Goal: Information Seeking & Learning: Learn about a topic

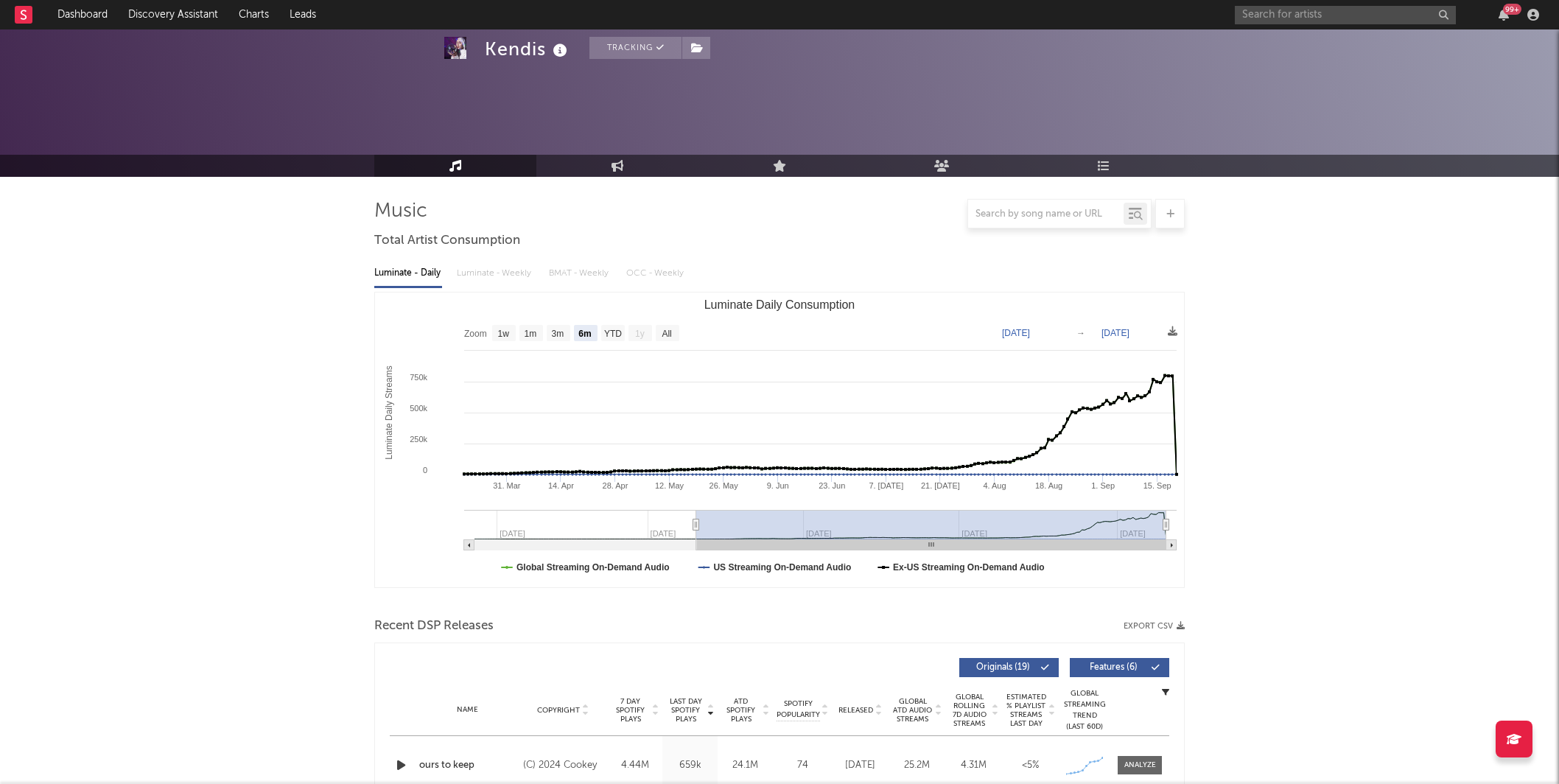
select select "6m"
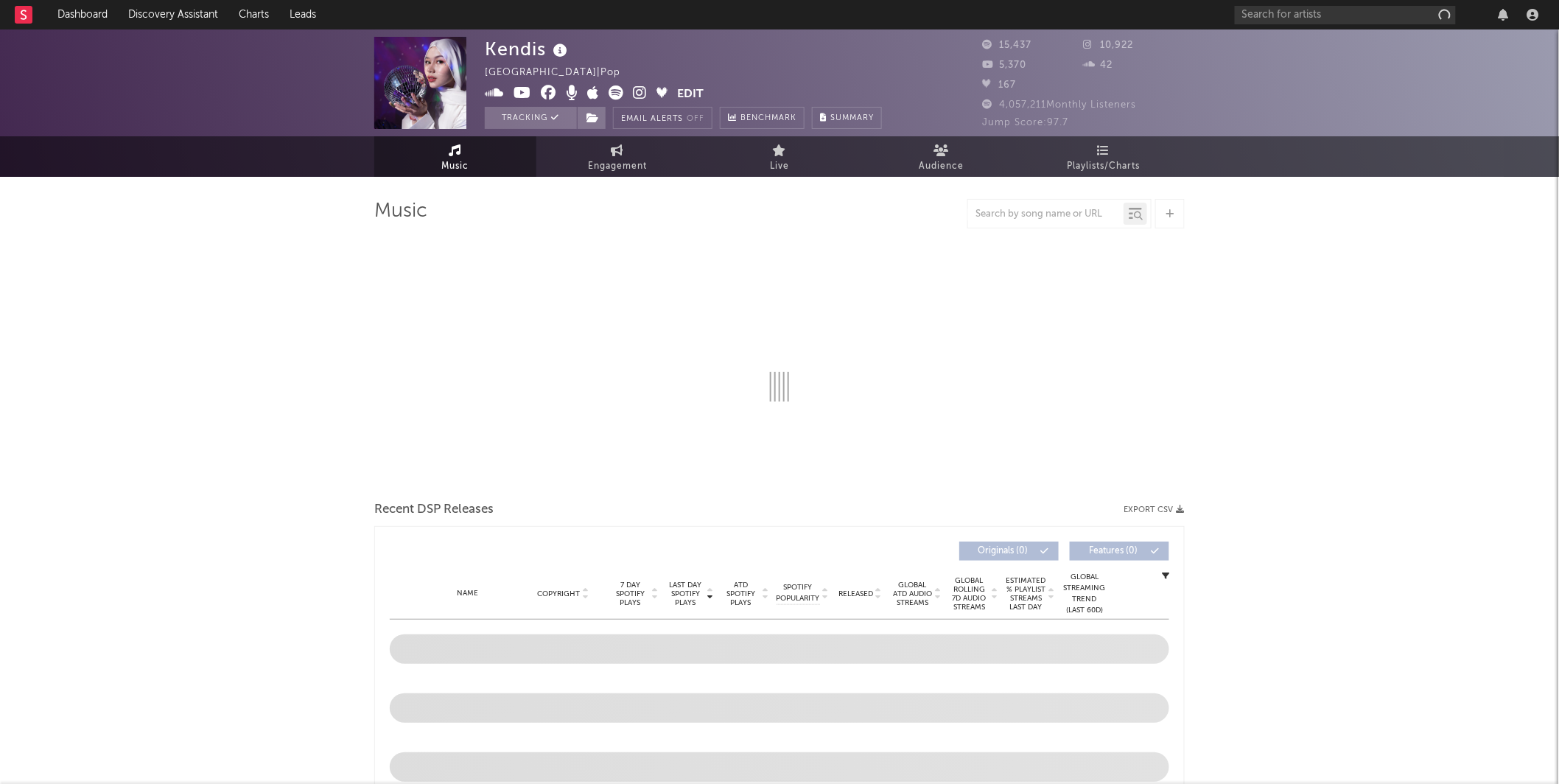
select select "6m"
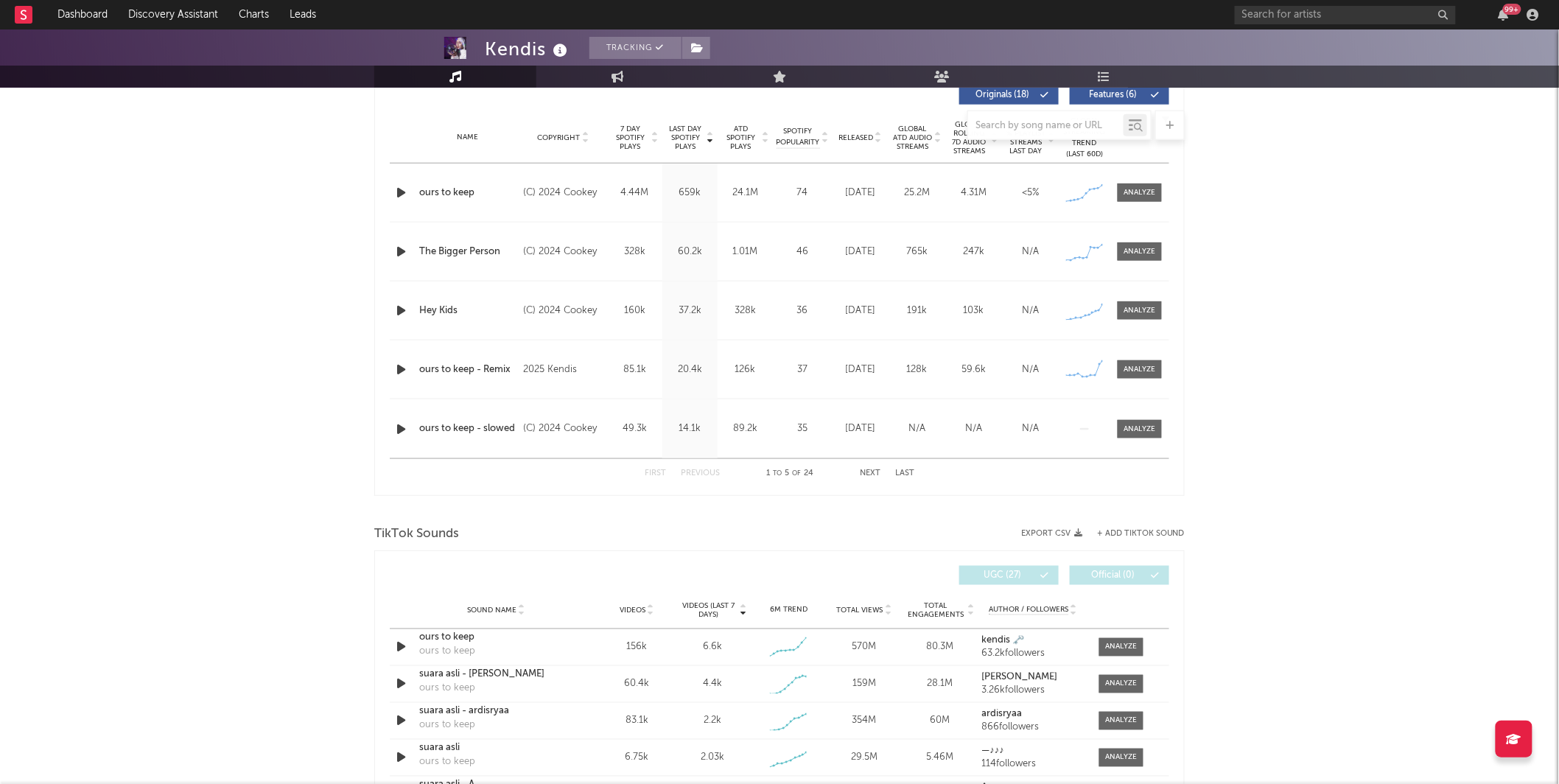
scroll to position [545, 0]
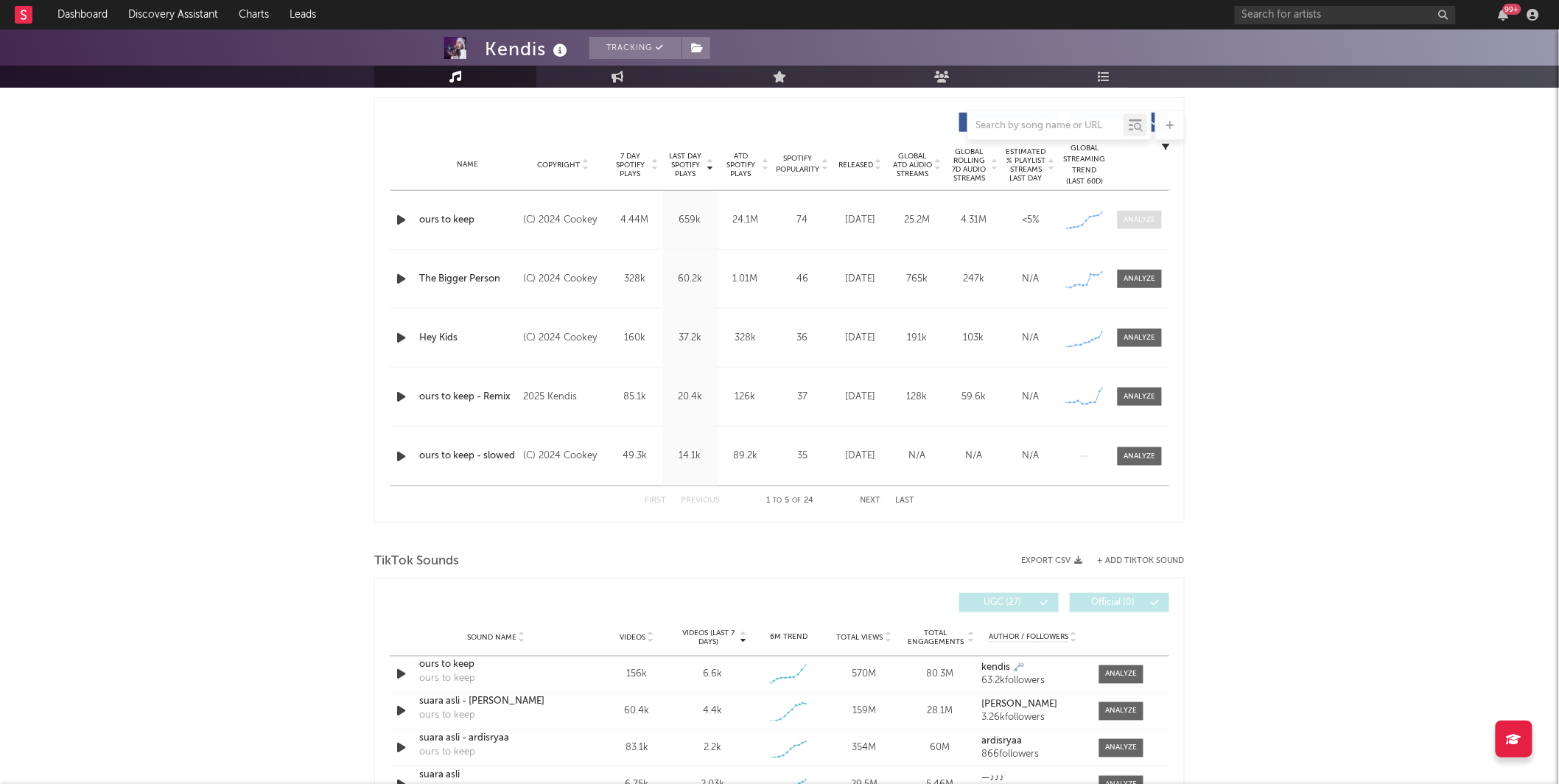
click at [1133, 224] on div at bounding box center [1140, 220] width 32 height 11
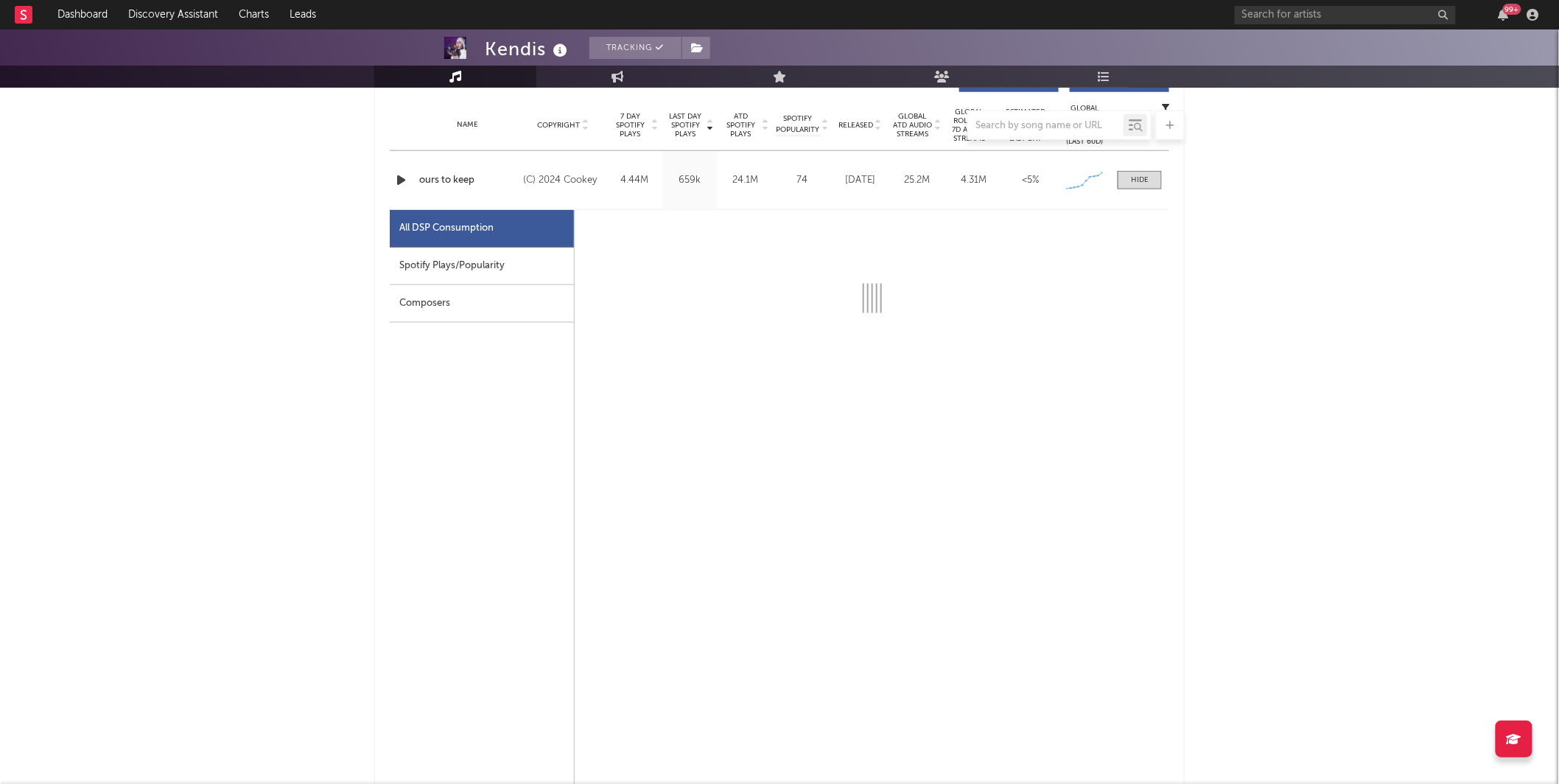
scroll to position [567, 0]
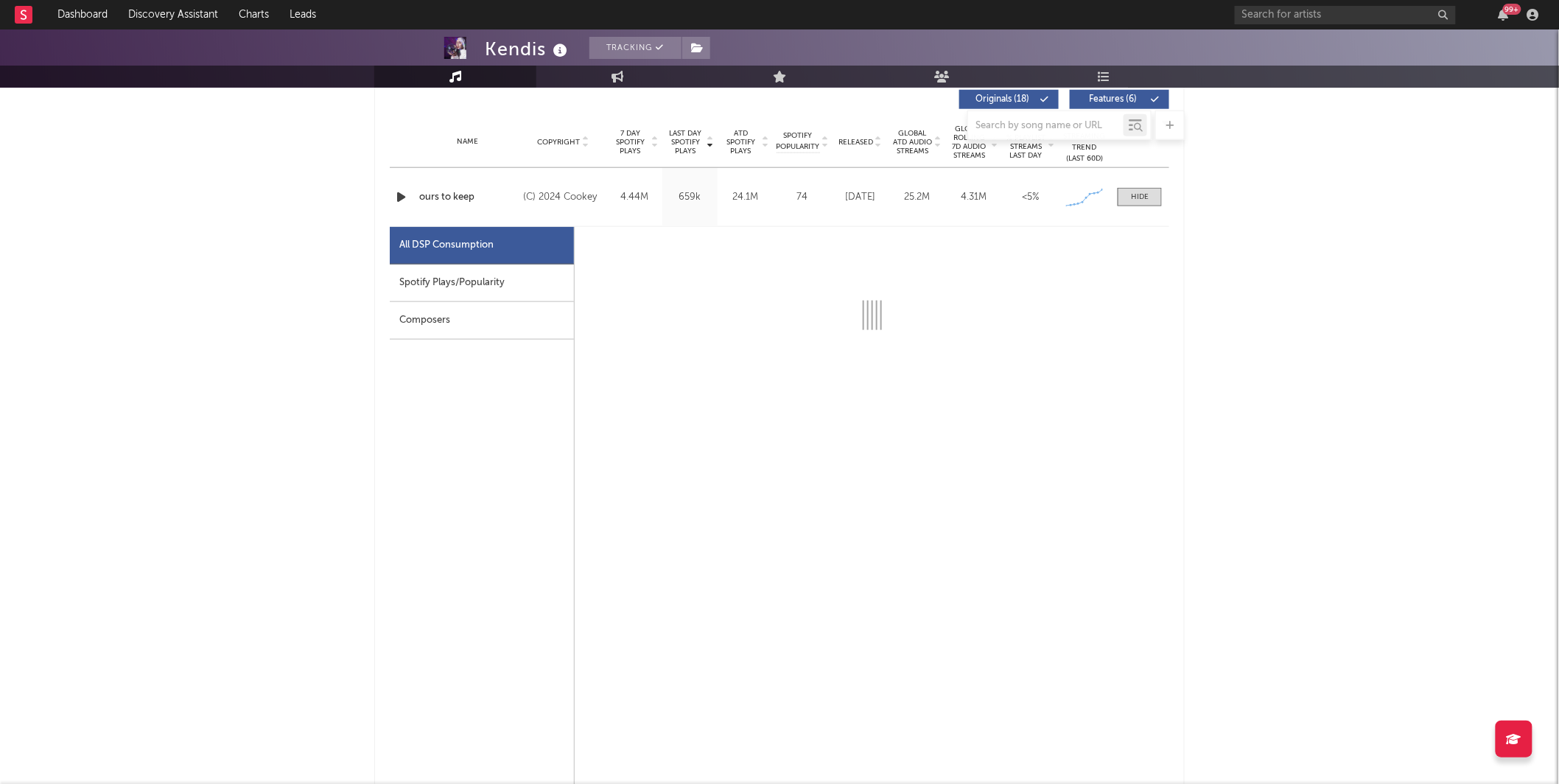
select select "6m"
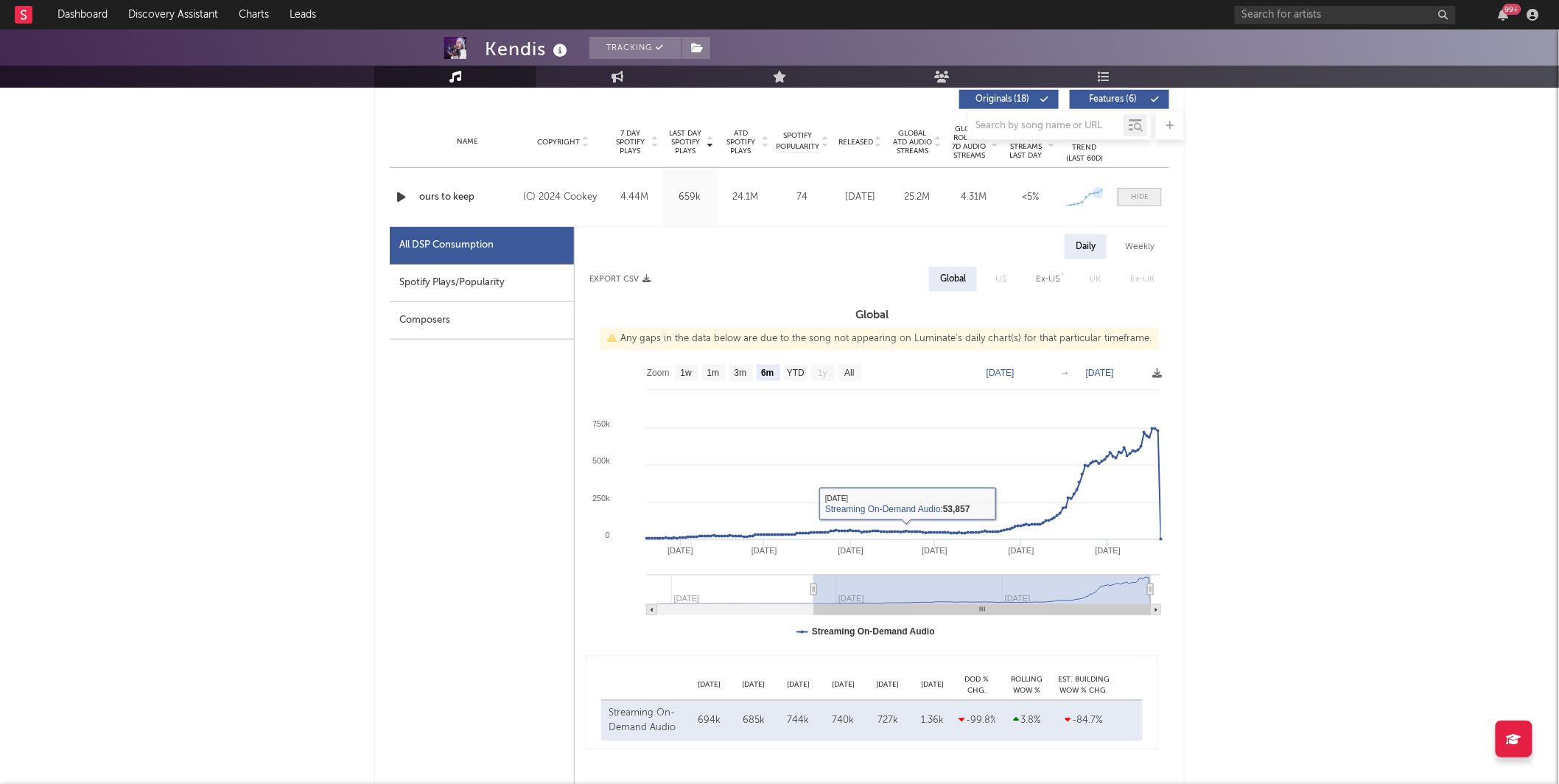
click at [1144, 195] on div at bounding box center [1139, 197] width 17 height 11
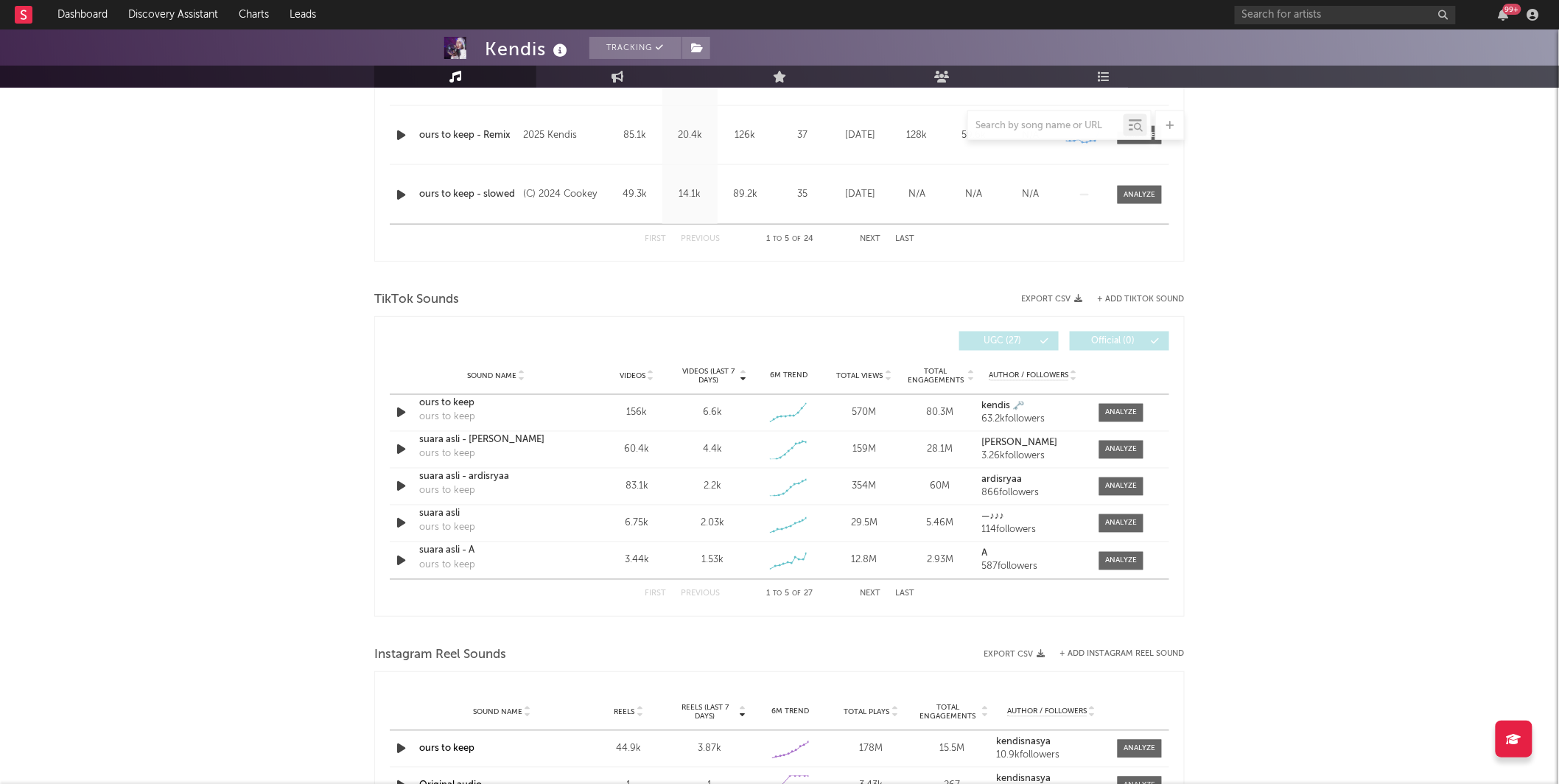
scroll to position [812, 0]
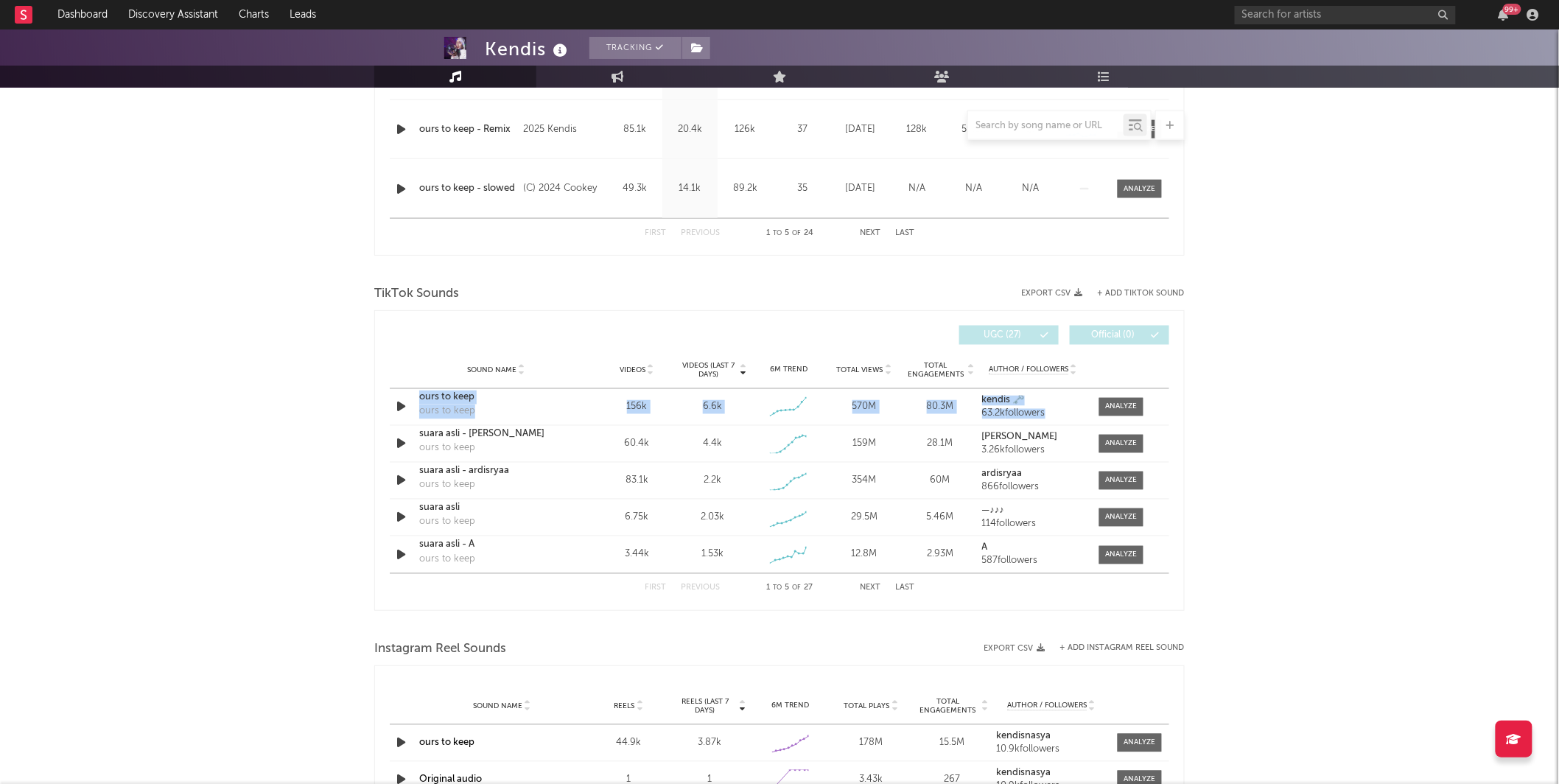
drag, startPoint x: 1226, startPoint y: 415, endPoint x: 825, endPoint y: 382, distance: 402.4
click at [828, 382] on div "Kendis Tracking [GEOGRAPHIC_DATA] | Pop Edit Tracking Email Alerts Off Benchmar…" at bounding box center [780, 329] width 1559 height 2225
click at [173, 466] on div "Kendis Tracking [GEOGRAPHIC_DATA] | Pop Edit Tracking Email Alerts Off Benchmar…" at bounding box center [780, 329] width 1559 height 2225
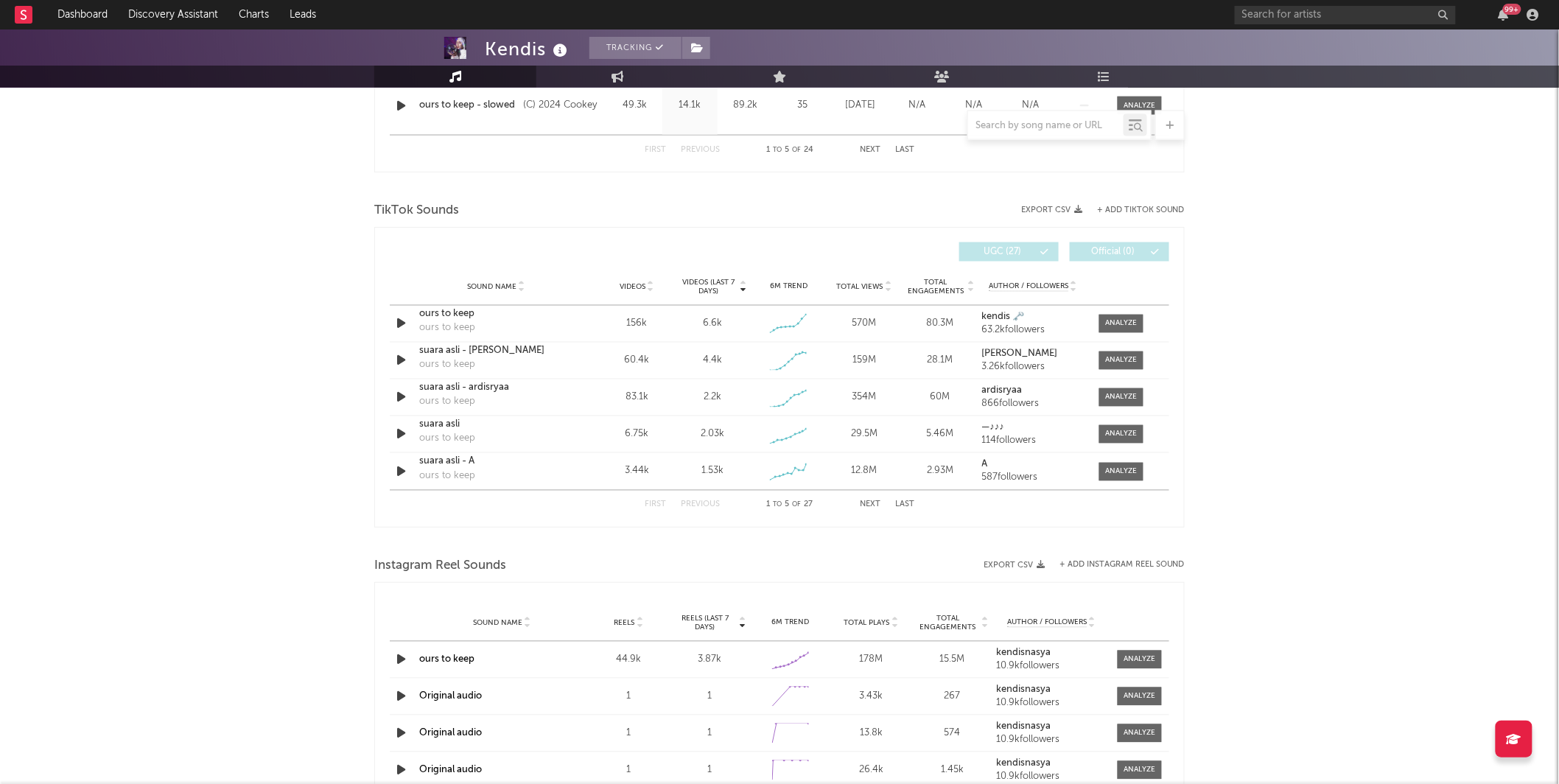
scroll to position [937, 0]
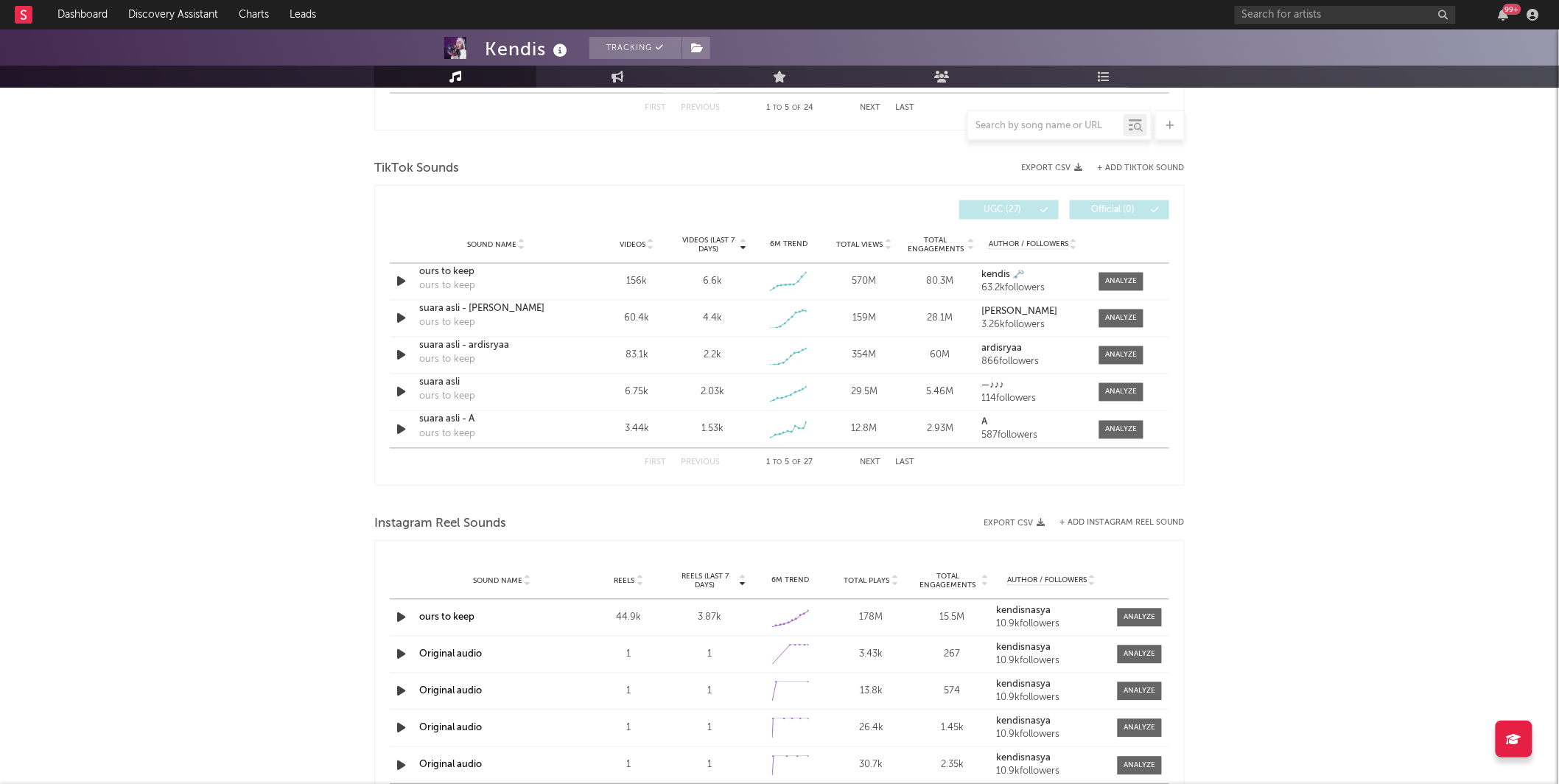
click at [1253, 285] on div "Kendis Tracking [GEOGRAPHIC_DATA] | Pop Edit Tracking Email Alerts Off Benchmar…" at bounding box center [780, 204] width 1559 height 2225
click at [1111, 280] on div at bounding box center [1122, 281] width 32 height 11
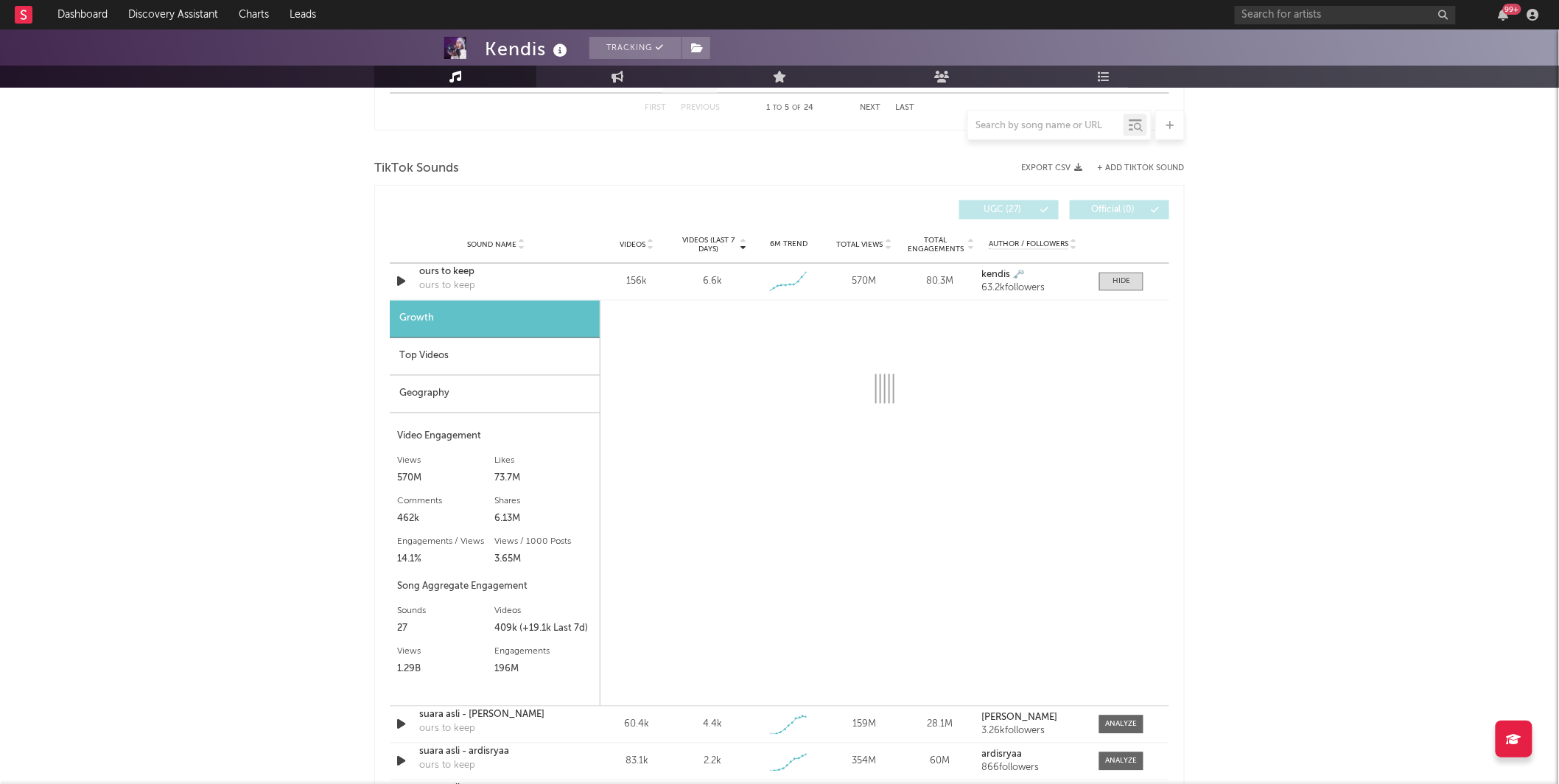
select select "6m"
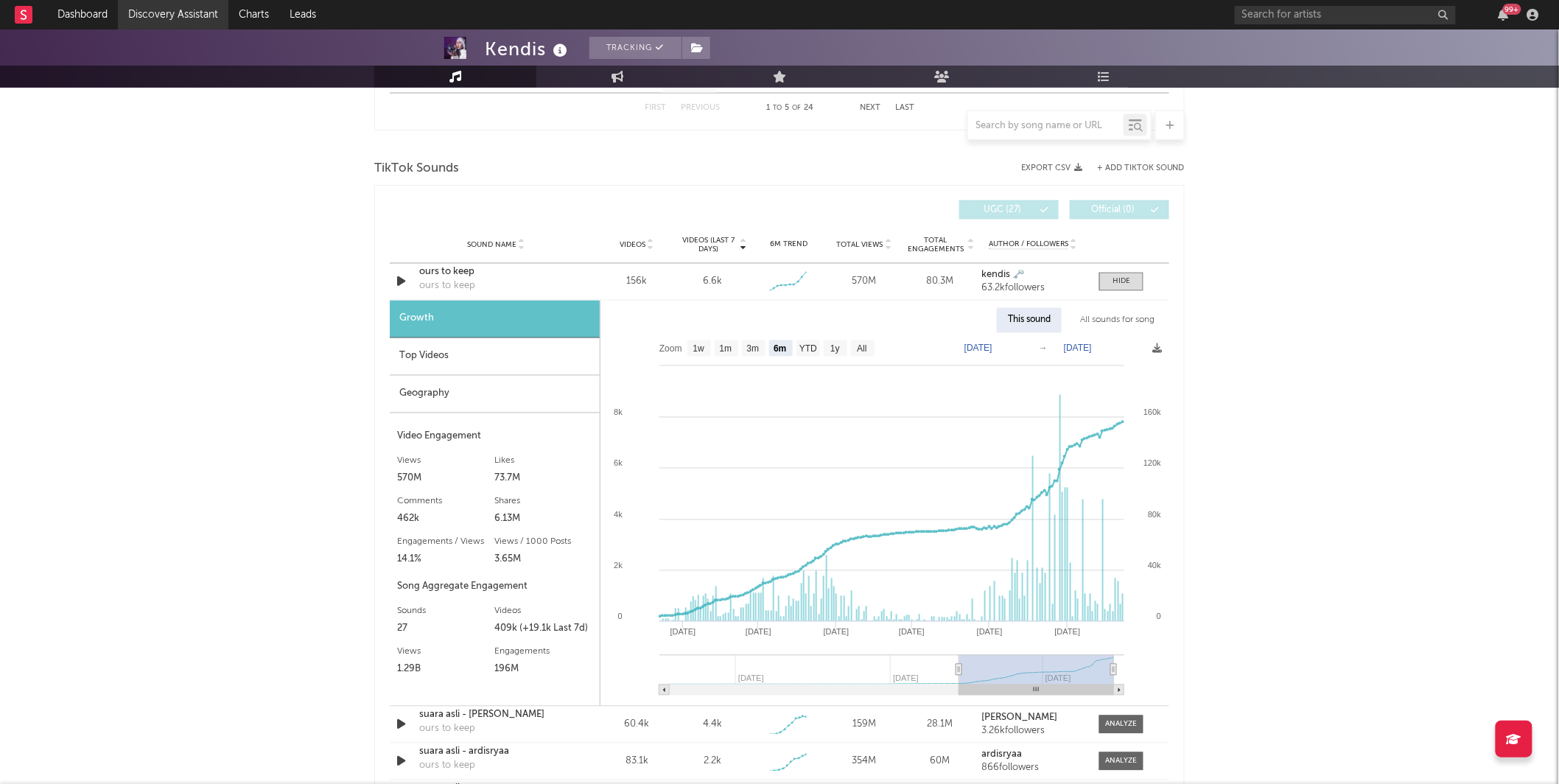
click at [185, 22] on link "Discovery Assistant" at bounding box center [173, 14] width 111 height 29
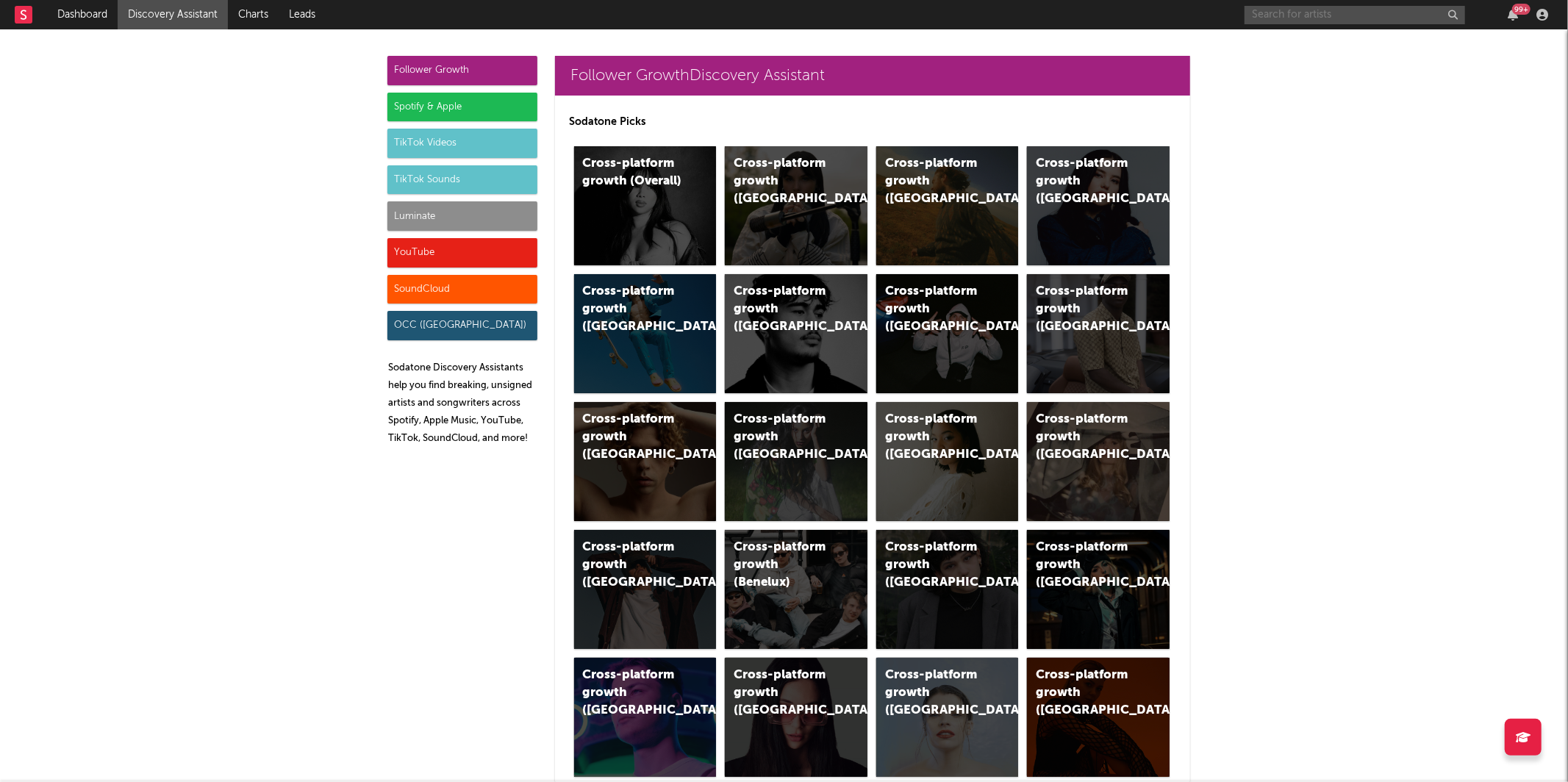
click at [1271, 6] on input "text" at bounding box center [1355, 14] width 221 height 18
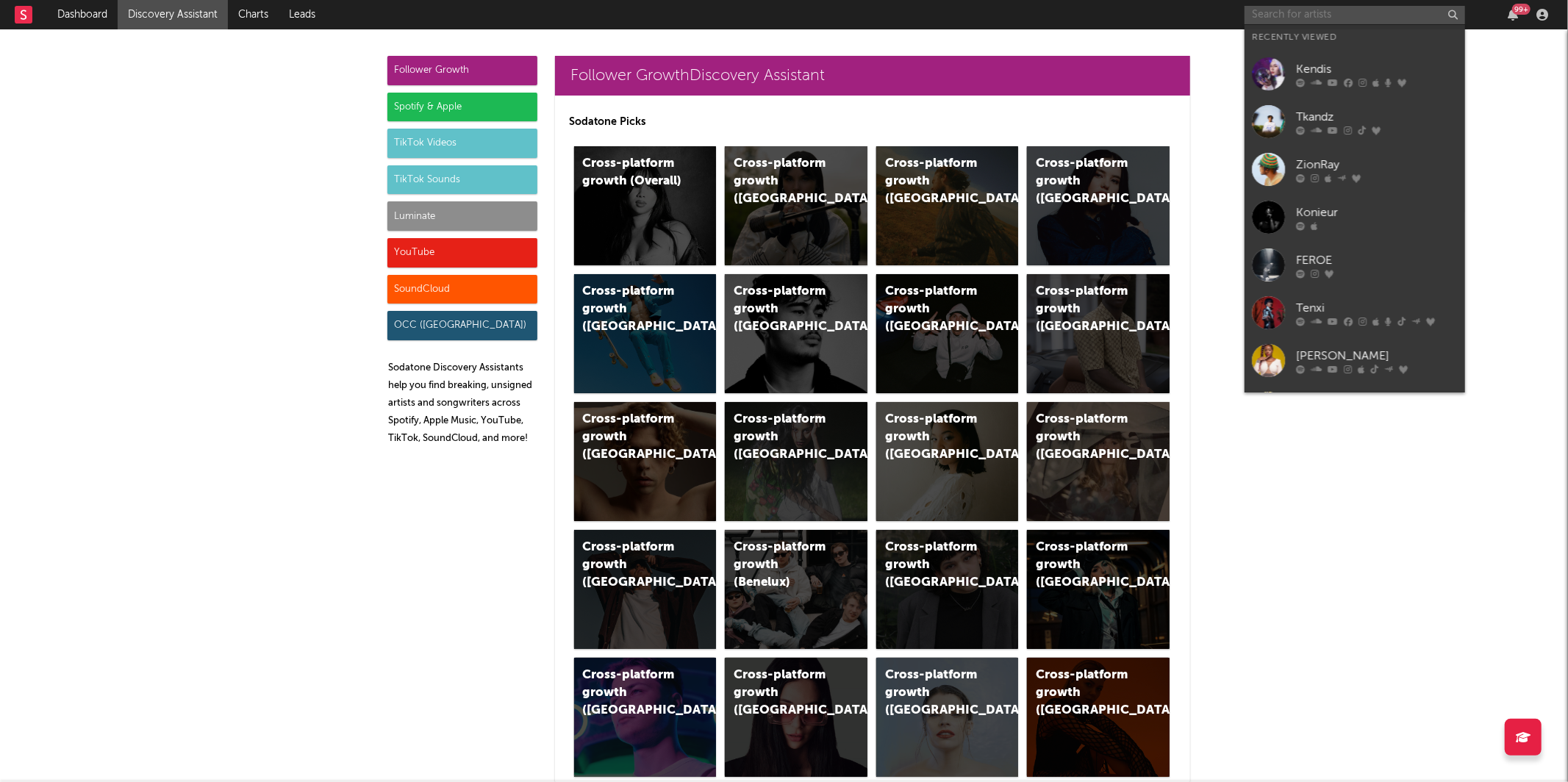
type input "l"
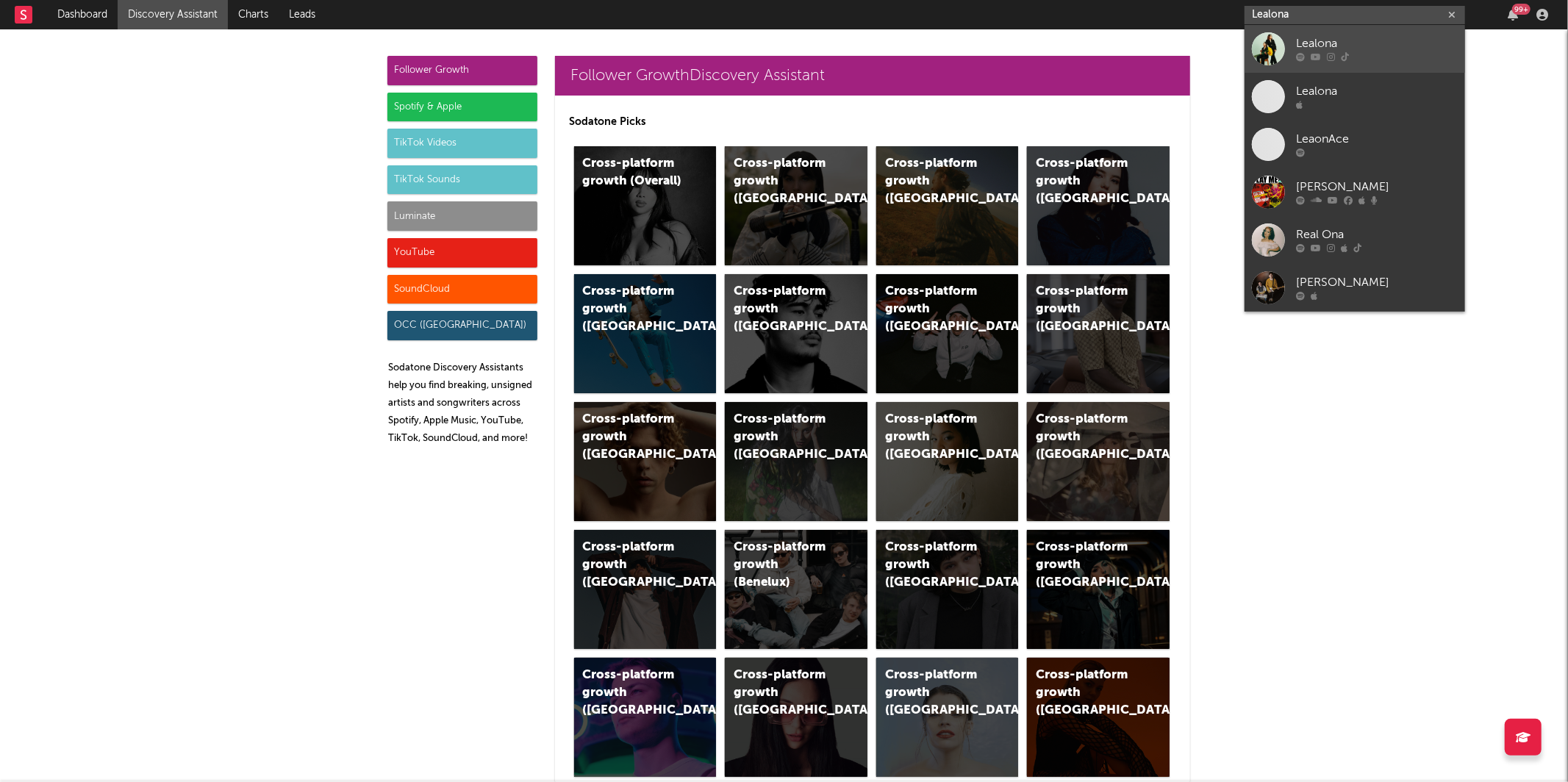
type input "Lealona"
click at [1330, 32] on link "Lealona" at bounding box center [1355, 49] width 221 height 48
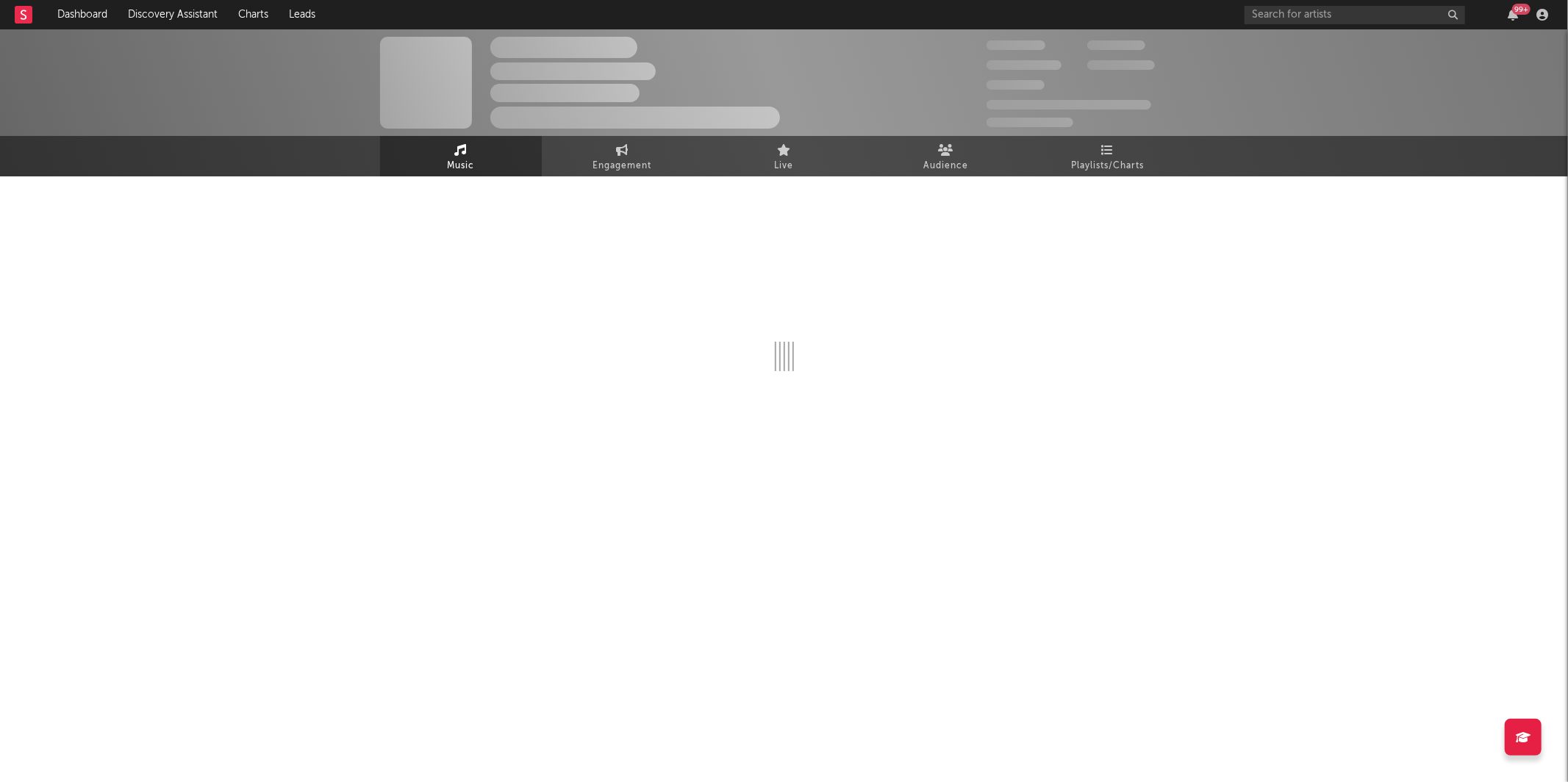
select select "1w"
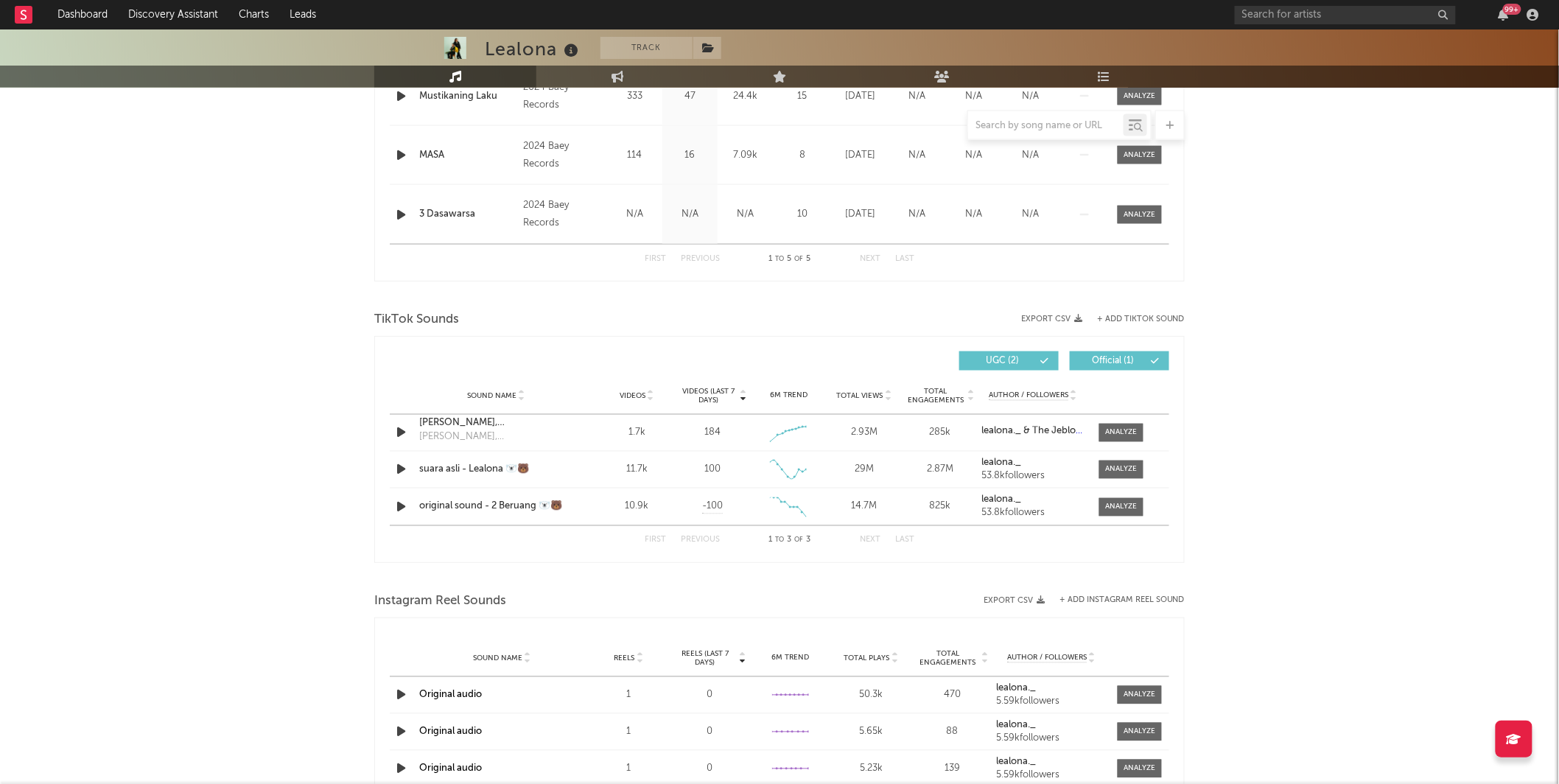
scroll to position [788, 0]
